Goal: Task Accomplishment & Management: Manage account settings

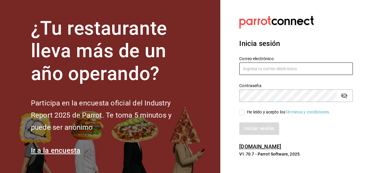
type input "[EMAIL_ADDRESS][DOMAIN_NAME]"
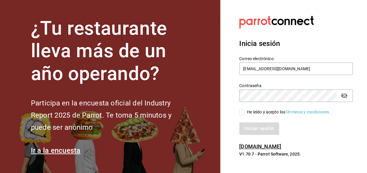
click at [241, 113] on input "He leído y acepto los Términos y condiciones." at bounding box center [241, 112] width 5 height 5
checkbox input "true"
click at [252, 125] on button "Iniciar sesión" at bounding box center [259, 129] width 40 height 12
